Goal: Information Seeking & Learning: Learn about a topic

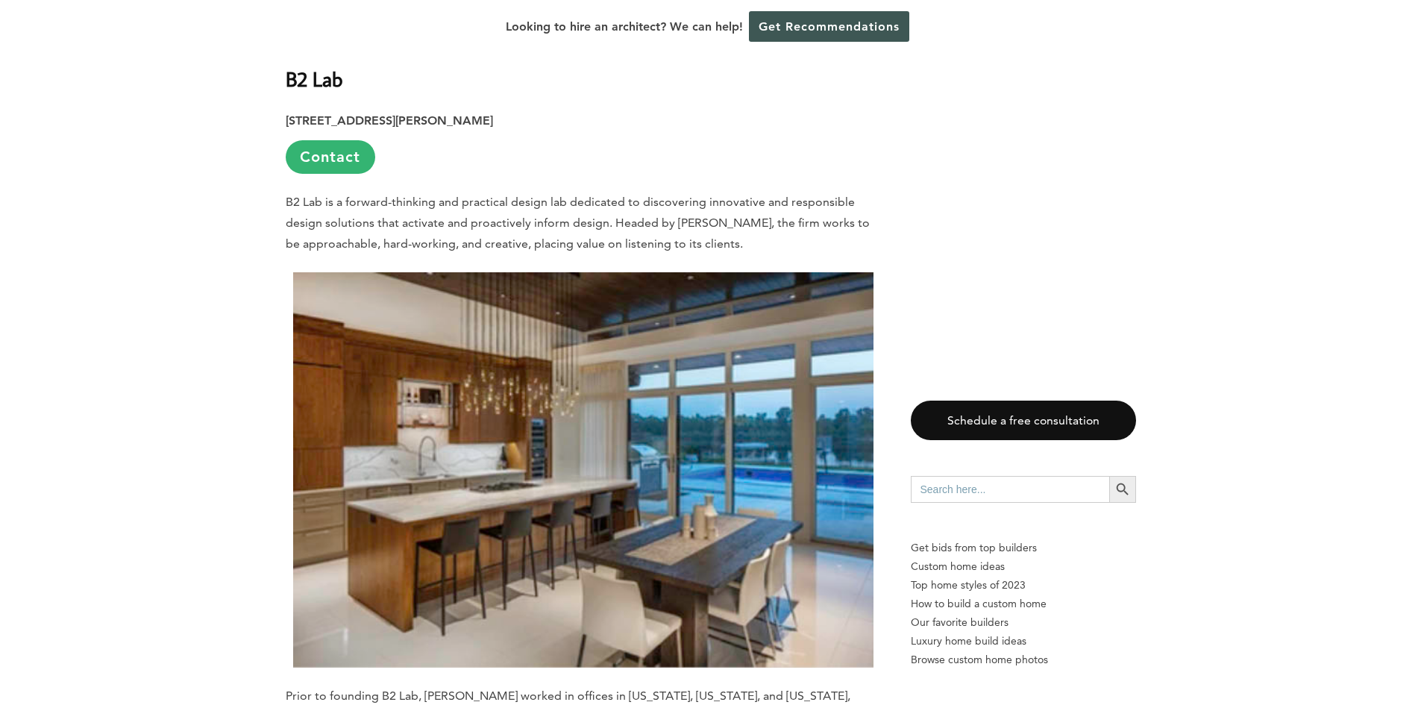
scroll to position [1249, 0]
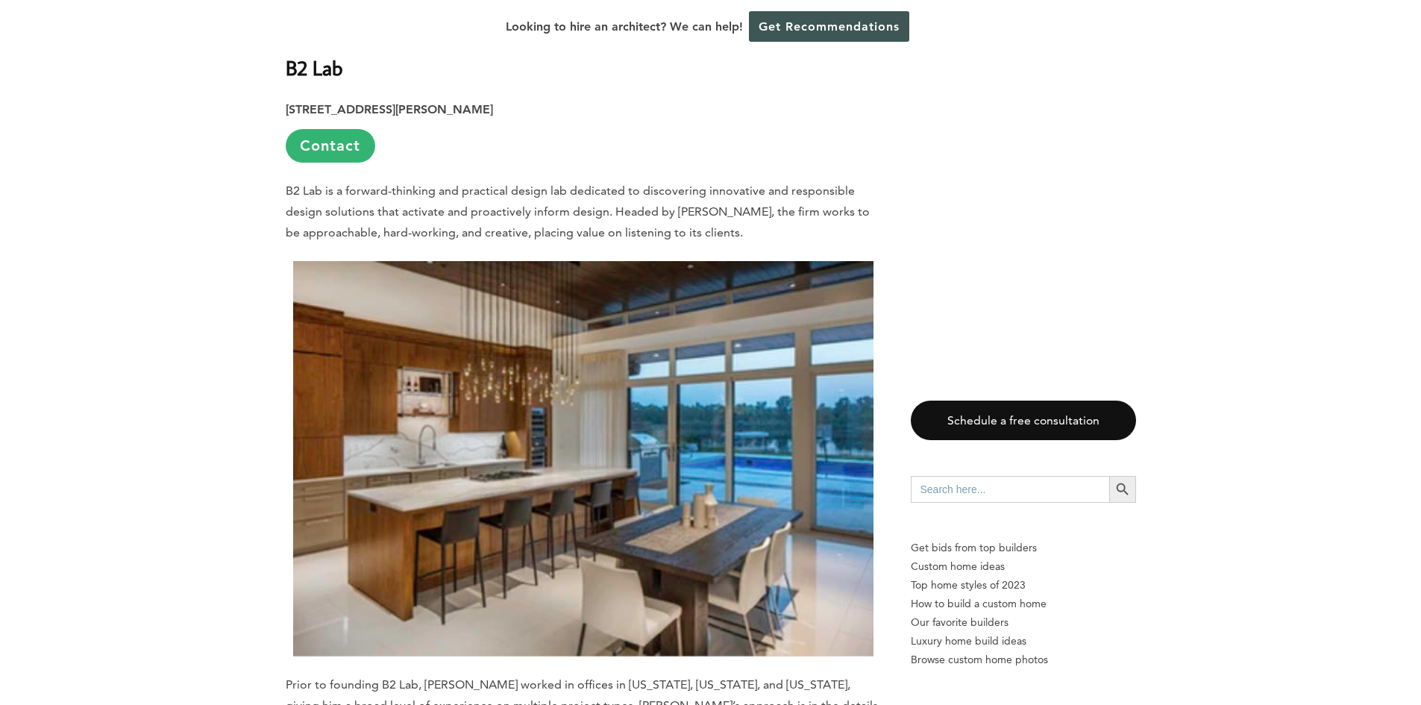
drag, startPoint x: 1430, startPoint y: 61, endPoint x: 1431, endPoint y: 113, distance: 52.2
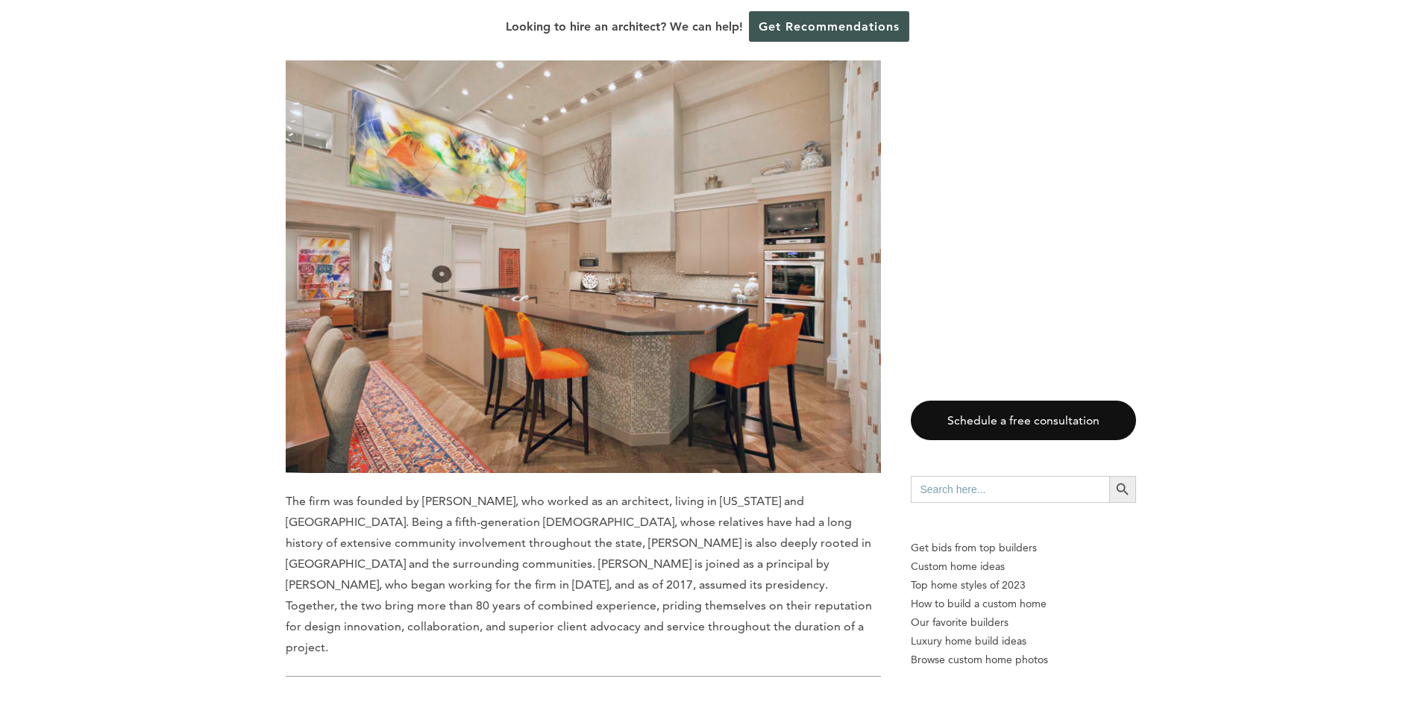
scroll to position [3596, 0]
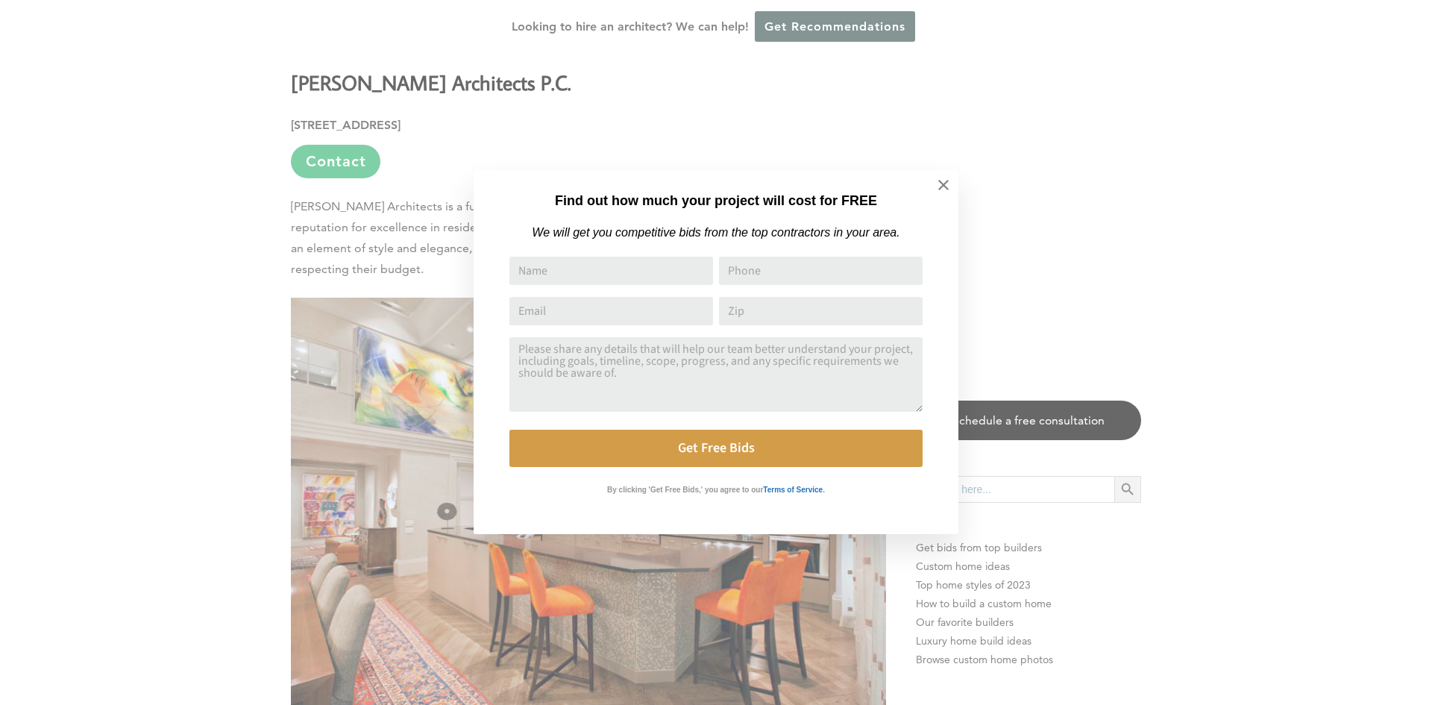
click at [945, 186] on icon at bounding box center [943, 185] width 10 height 10
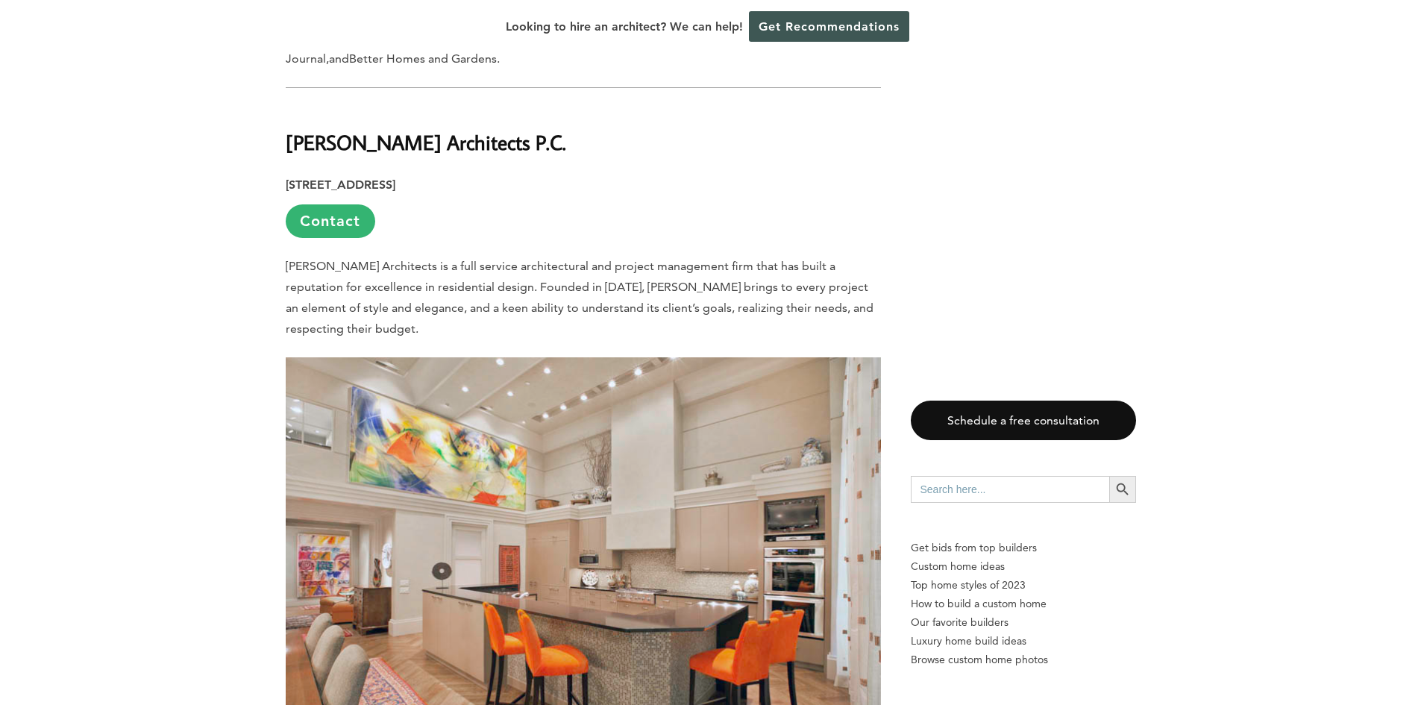
scroll to position [3446, 0]
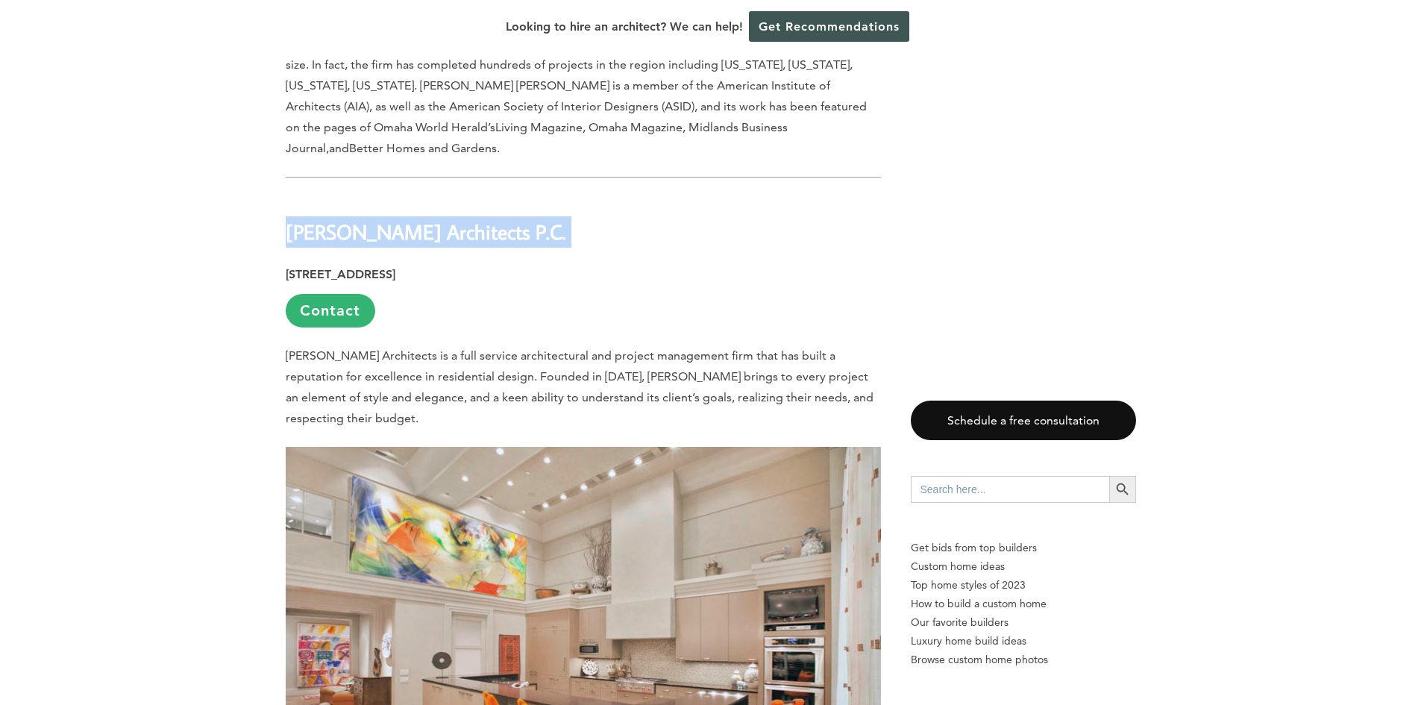
drag, startPoint x: 267, startPoint y: 134, endPoint x: 543, endPoint y: 131, distance: 276.0
copy h2 "[PERSON_NAME] Architects P.C."
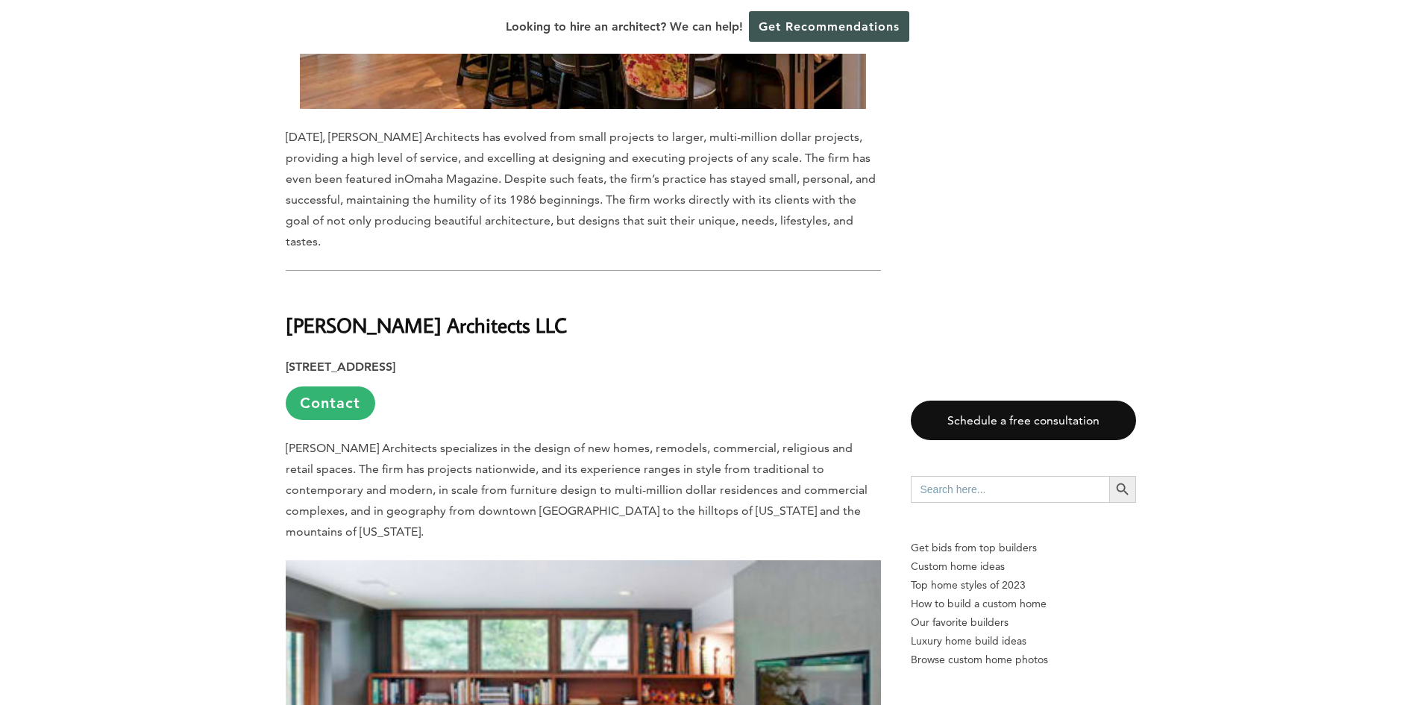
scroll to position [6852, 0]
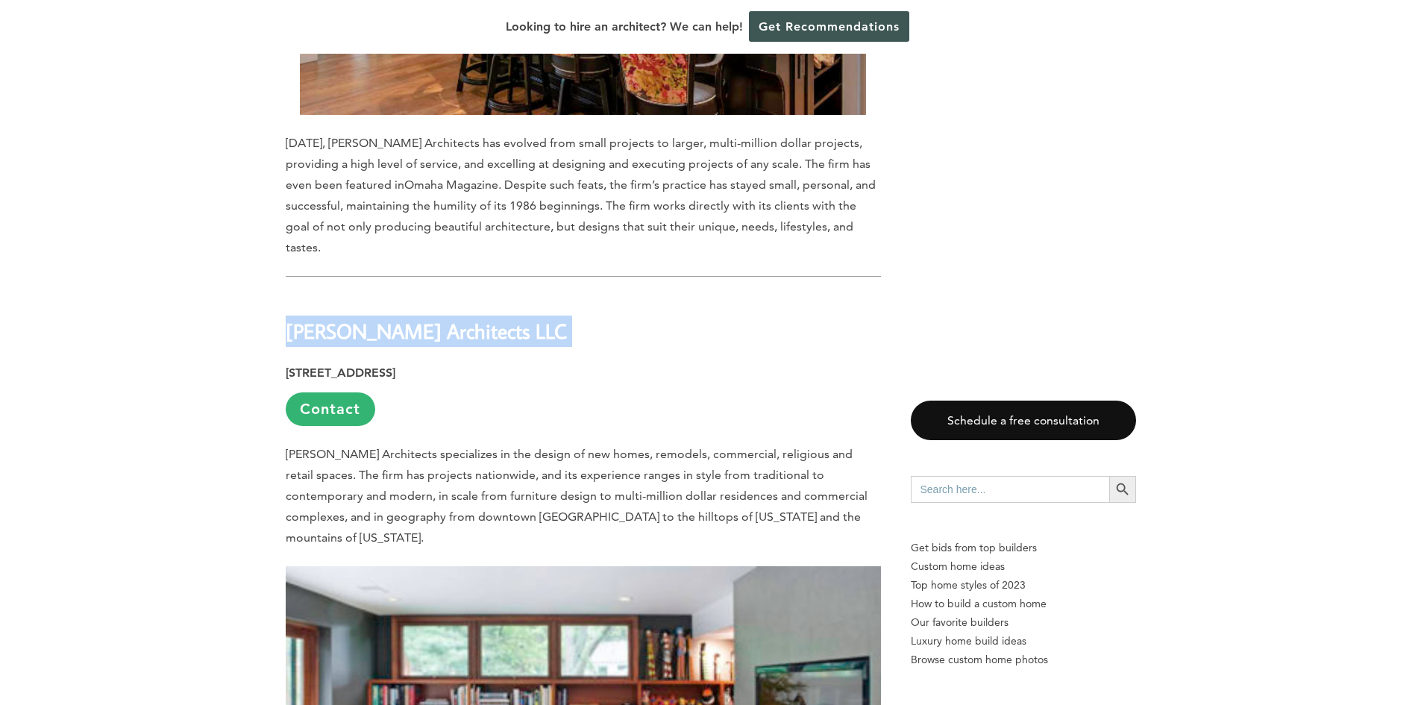
drag, startPoint x: 274, startPoint y: 187, endPoint x: 554, endPoint y: 198, distance: 280.6
copy h2 "[PERSON_NAME] Architects LLC"
